Goal: Information Seeking & Learning: Learn about a topic

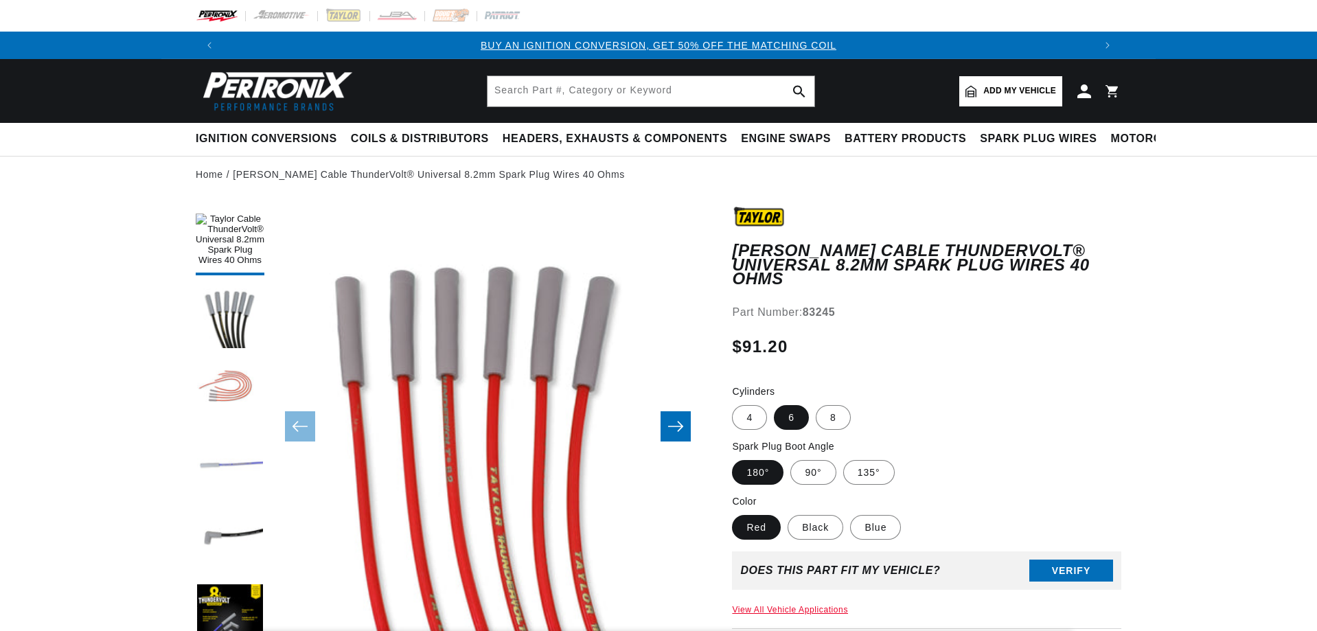
scroll to position [43, 0]
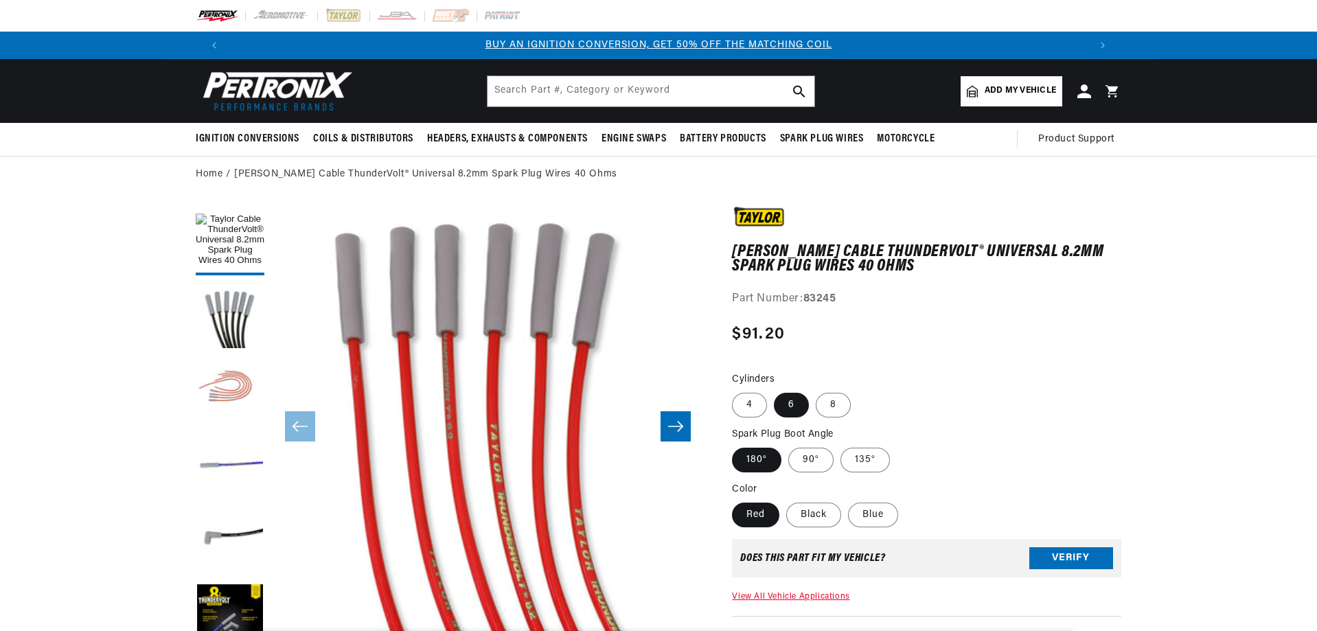
click at [684, 431] on icon "Slide right" at bounding box center [675, 427] width 16 height 14
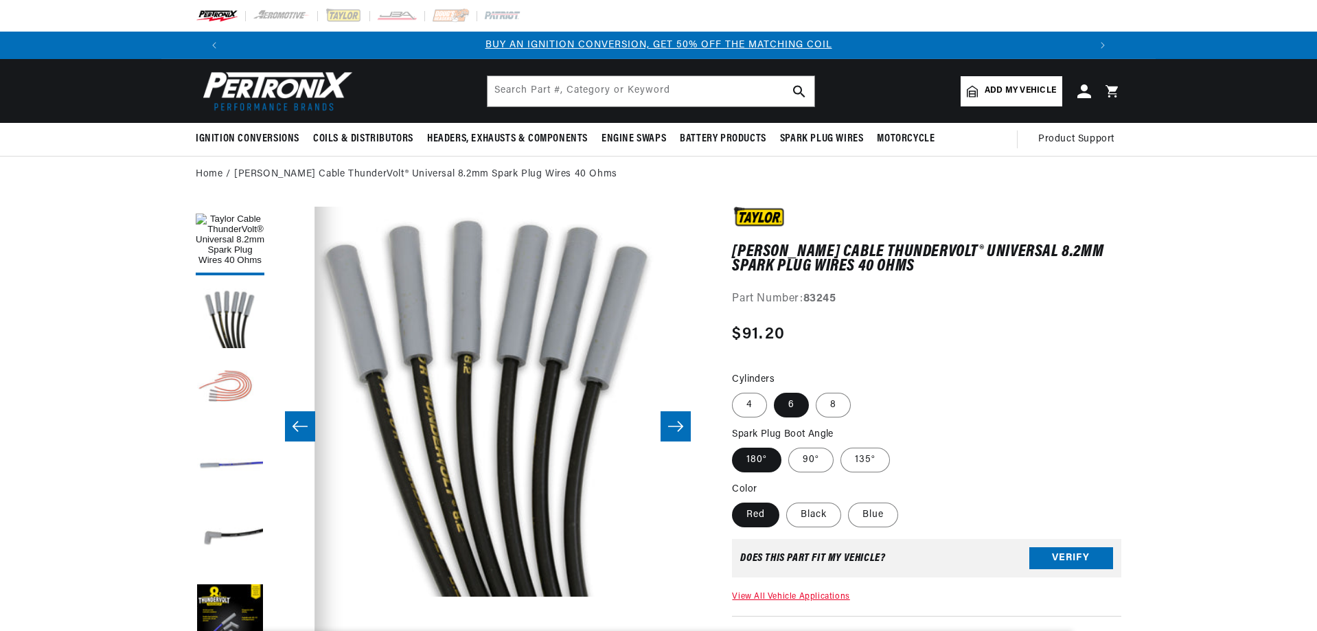
click at [683, 431] on icon "Slide right" at bounding box center [675, 427] width 16 height 14
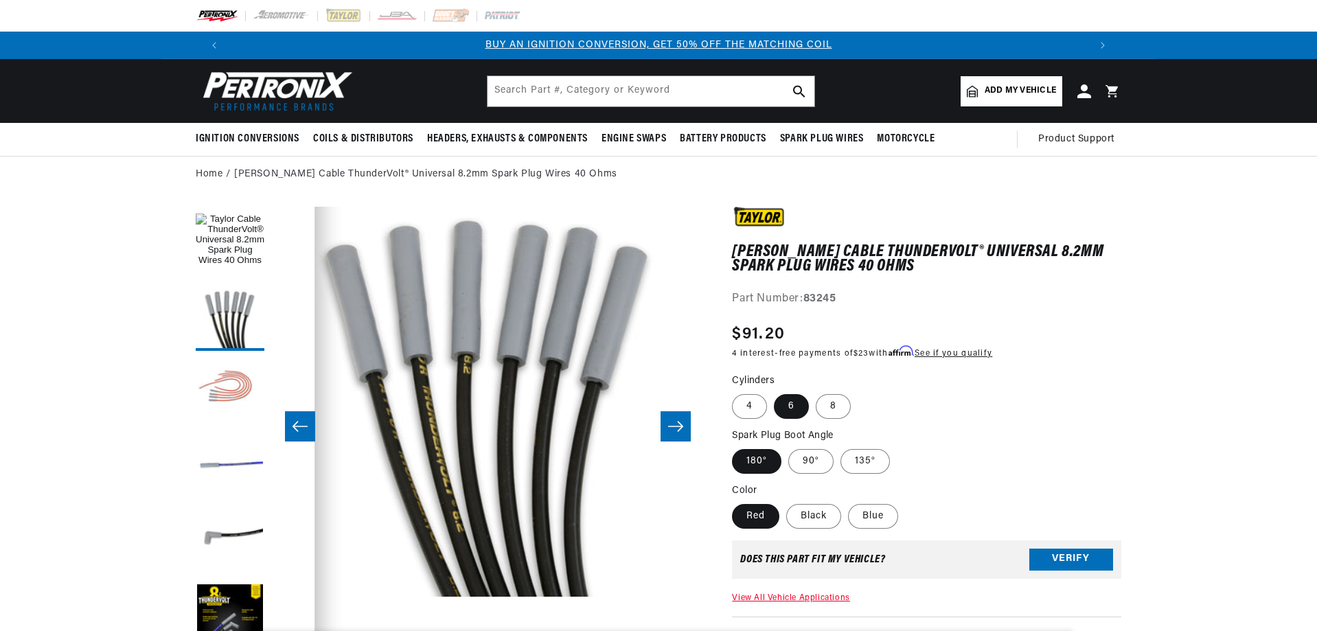
scroll to position [43, 867]
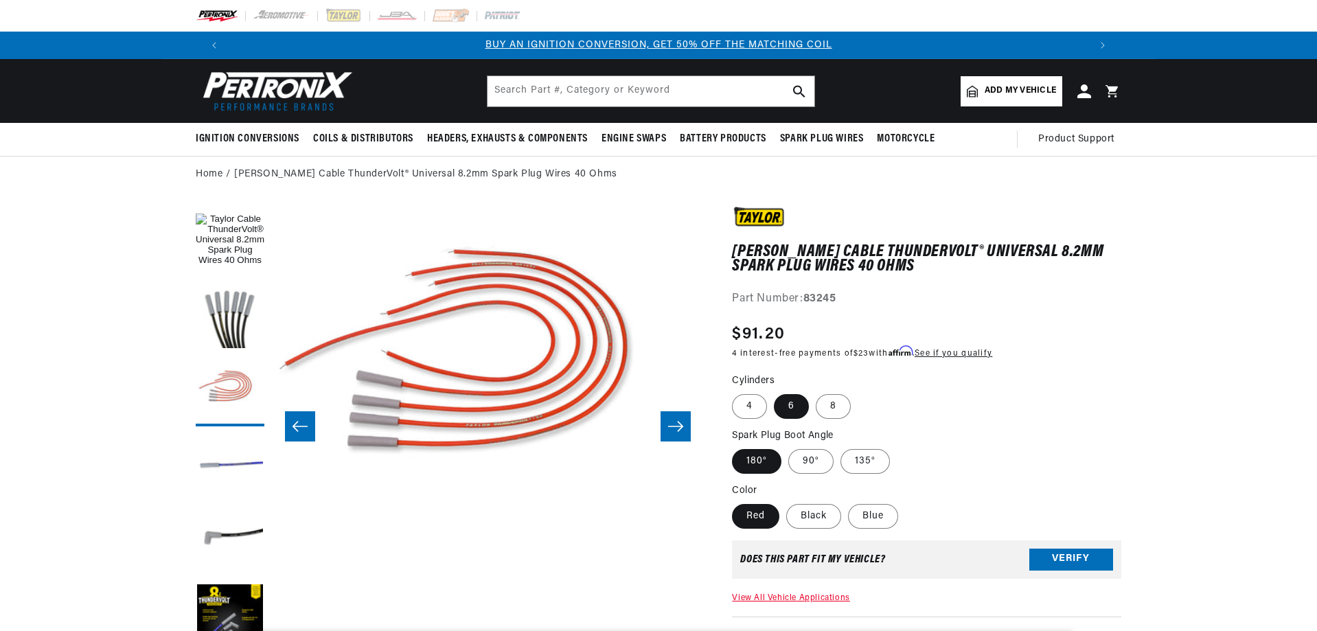
click at [683, 431] on icon "Slide right" at bounding box center [675, 427] width 16 height 14
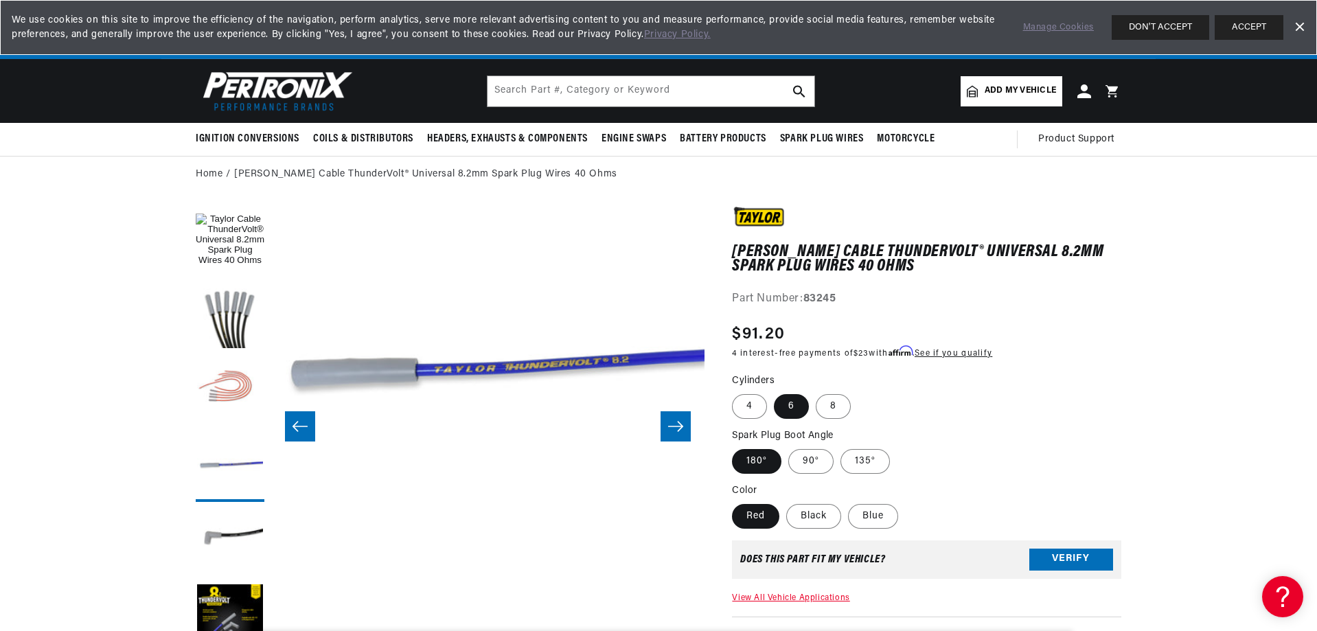
scroll to position [0, 858]
click at [679, 424] on icon "Slide right" at bounding box center [675, 427] width 16 height 14
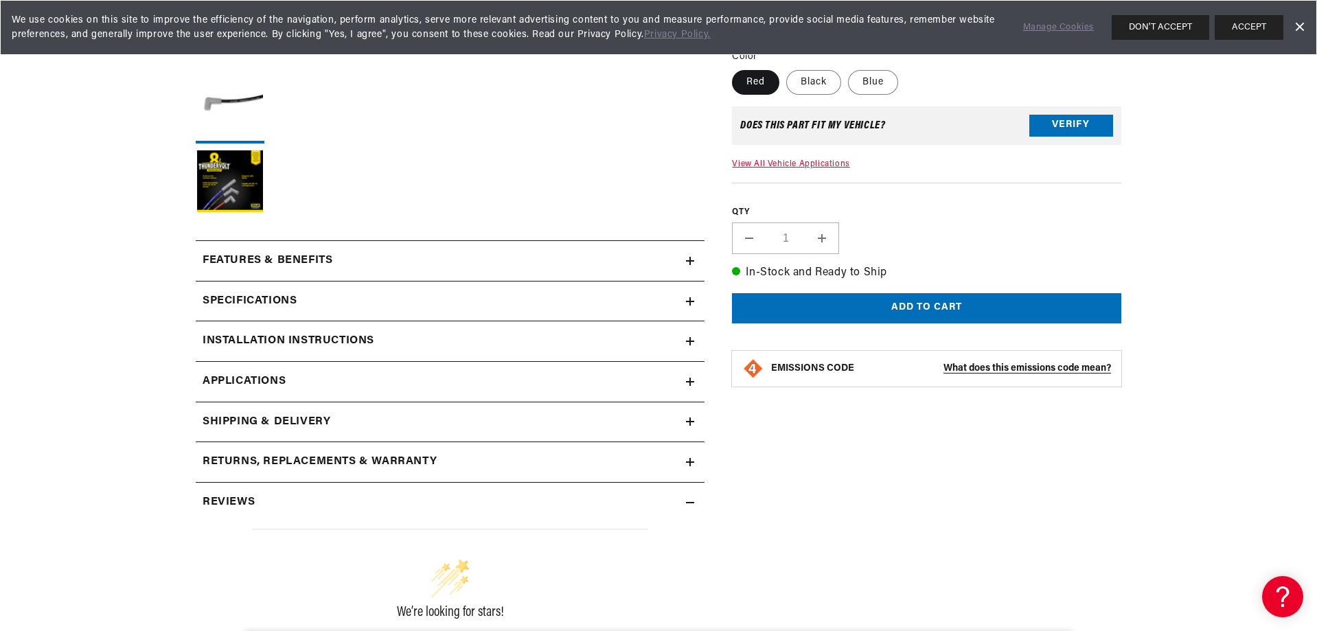
scroll to position [481, 0]
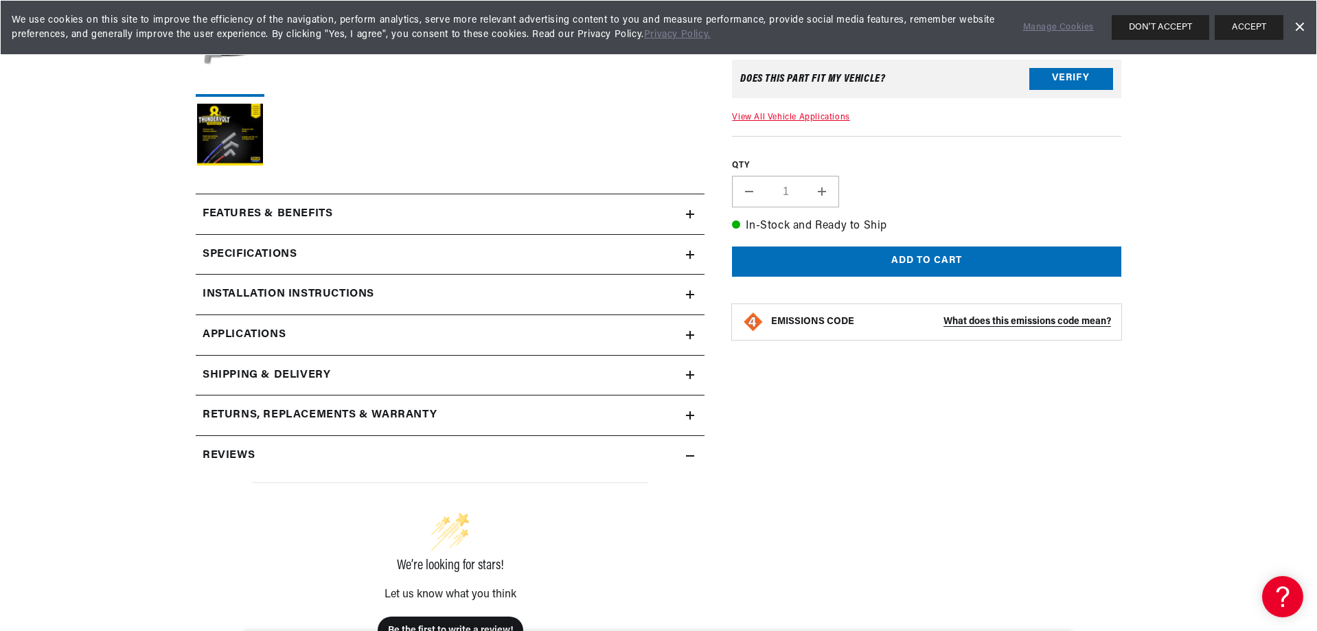
click at [564, 258] on div "Specifications" at bounding box center [441, 255] width 490 height 18
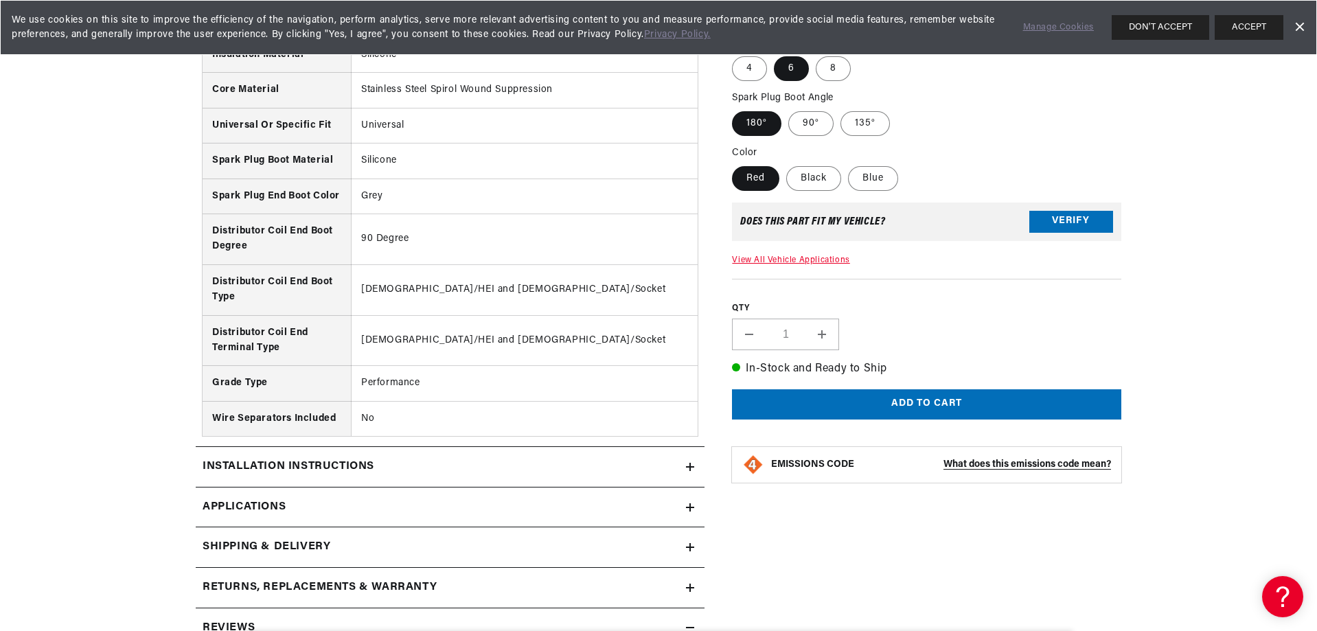
scroll to position [1236, 0]
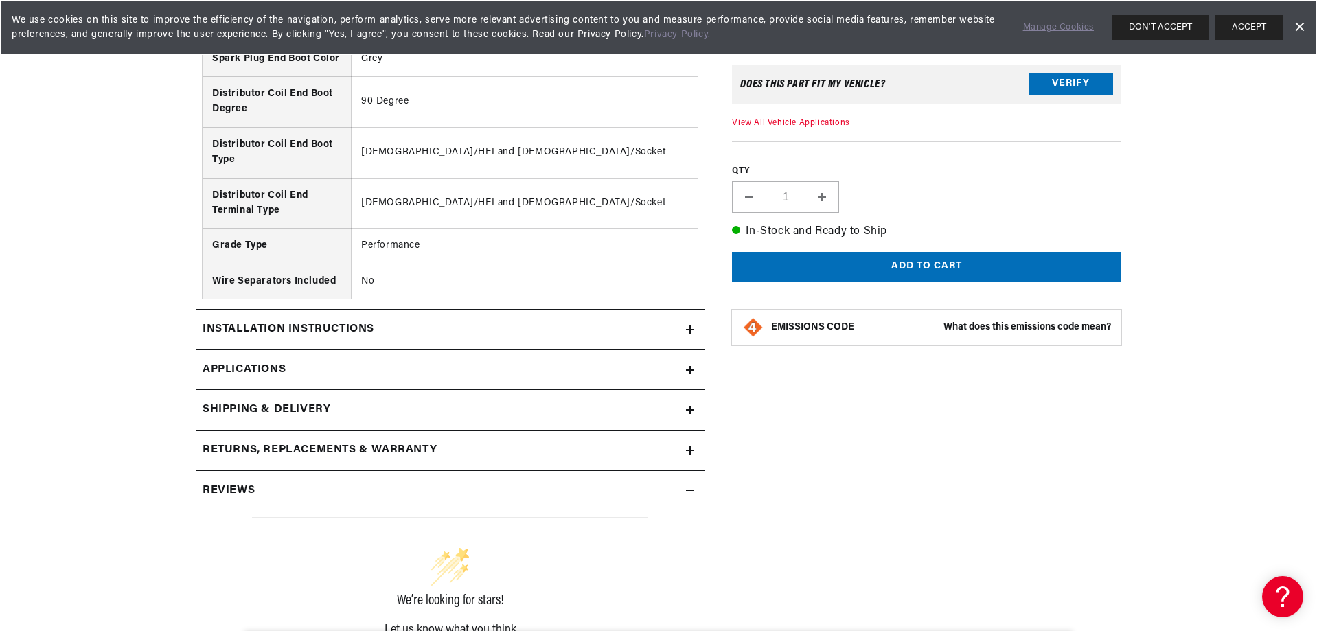
click at [566, 328] on div "Installation instructions" at bounding box center [441, 330] width 490 height 18
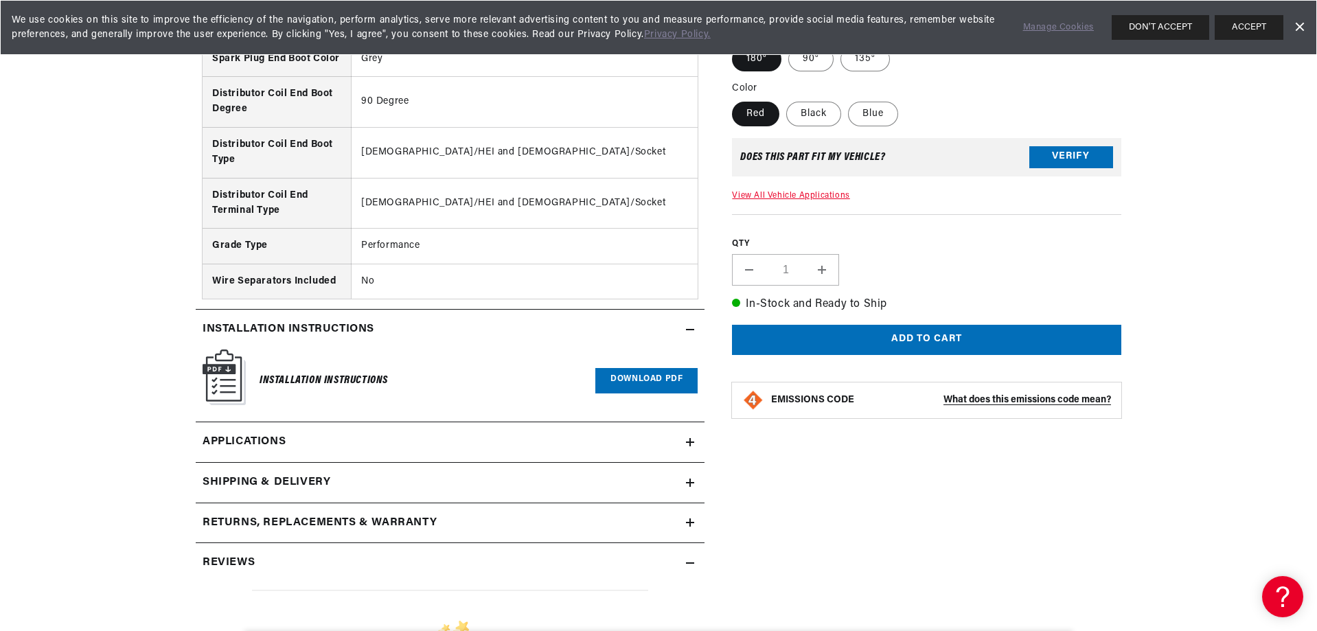
click at [509, 448] on link "Applications" at bounding box center [450, 442] width 509 height 41
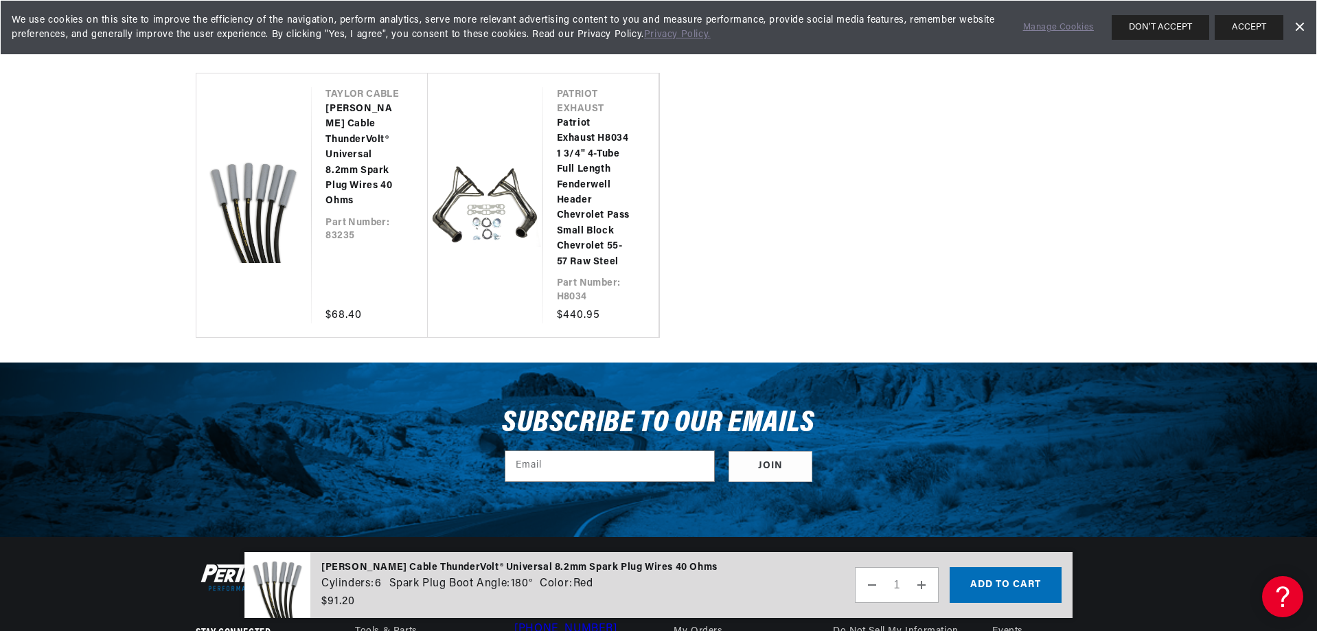
scroll to position [0, 1676]
